Goal: Find specific page/section: Find specific page/section

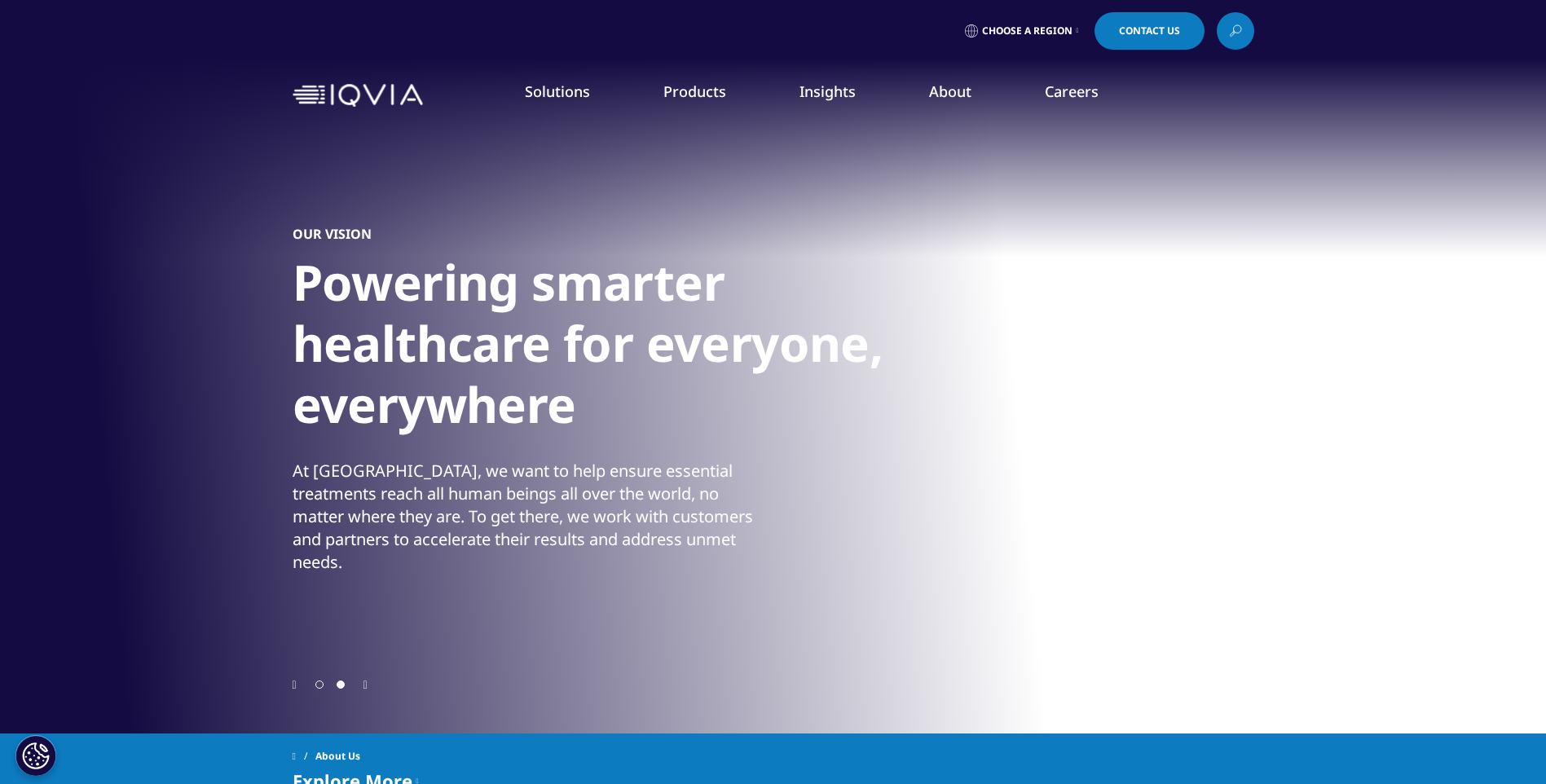
click at [523, 406] on link "Executive Team" at bounding box center [623, 405] width 369 height 18
click at [1059, 32] on span "Choose a Region" at bounding box center [1027, 30] width 91 height 13
